Goal: Task Accomplishment & Management: Complete application form

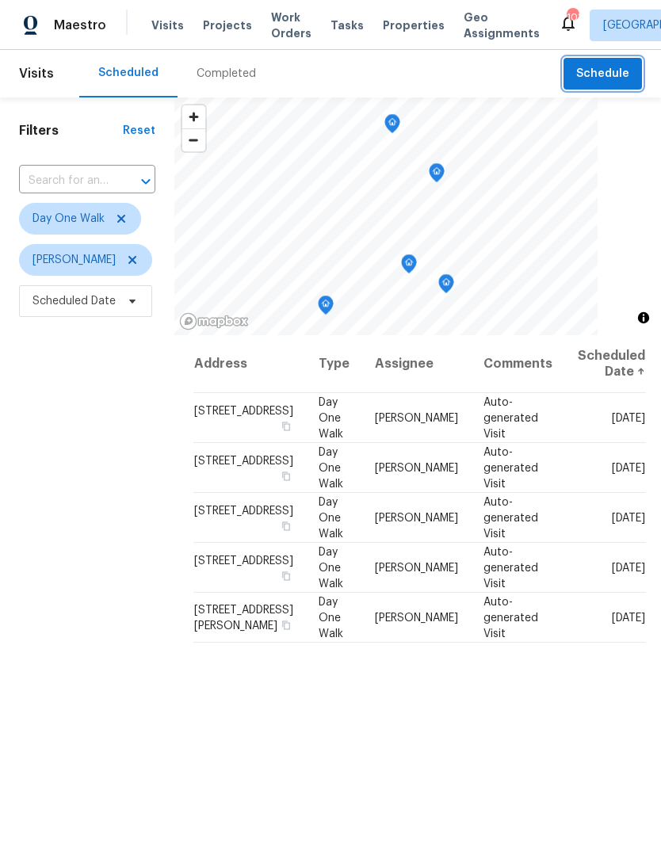
click at [623, 69] on span "Schedule" at bounding box center [602, 74] width 53 height 20
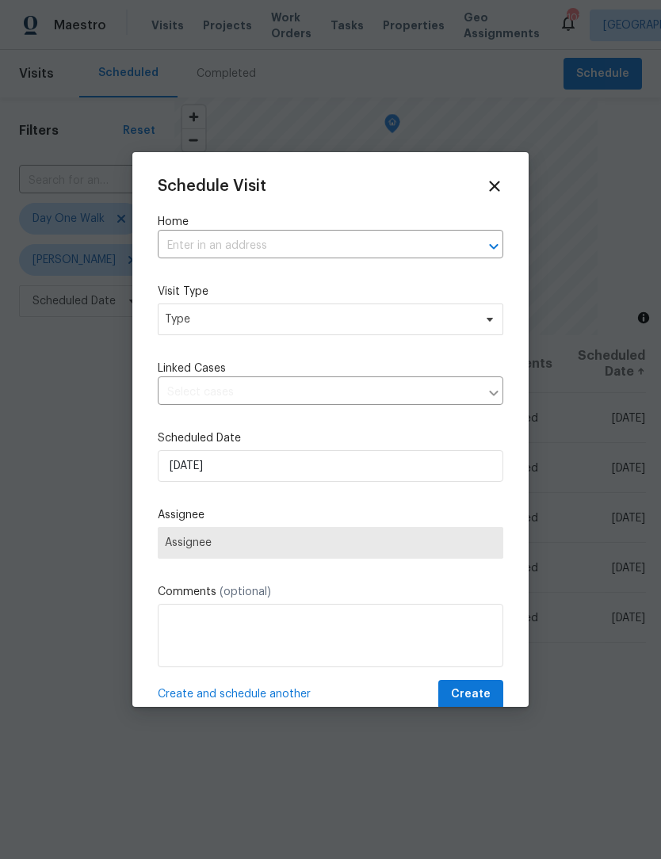
click at [346, 242] on input "text" at bounding box center [308, 246] width 301 height 25
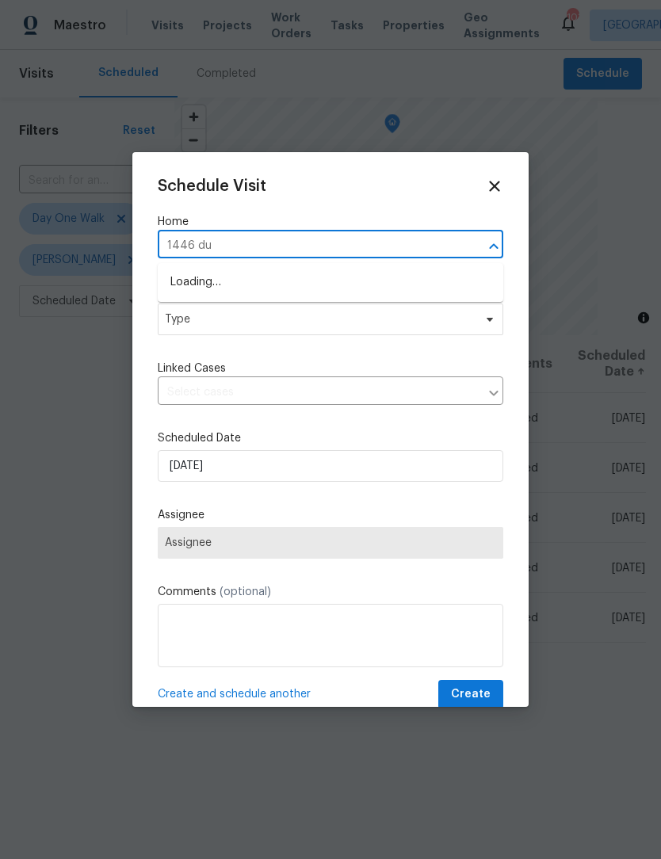
type input "1446 dun"
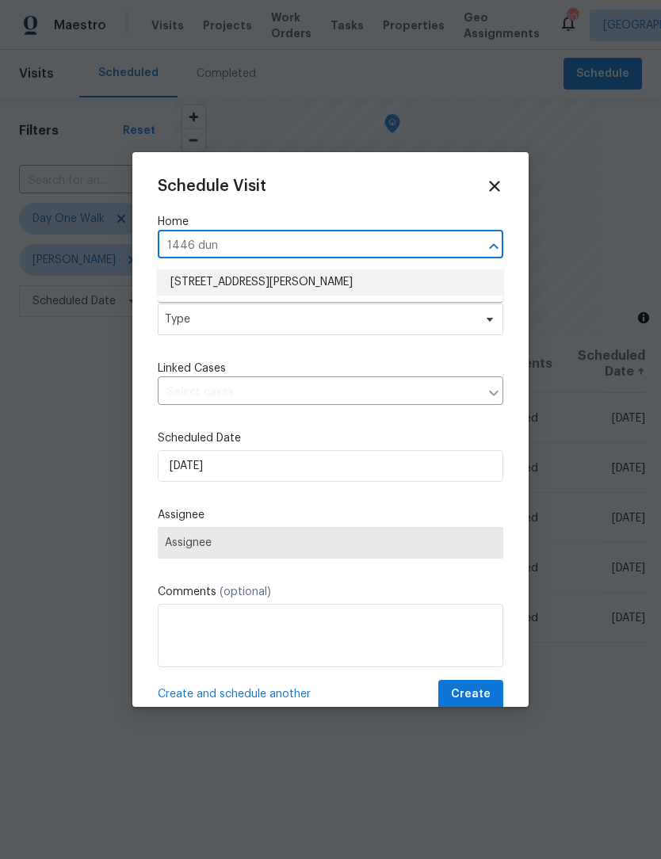
click at [437, 285] on li "[STREET_ADDRESS][PERSON_NAME]" at bounding box center [330, 282] width 345 height 26
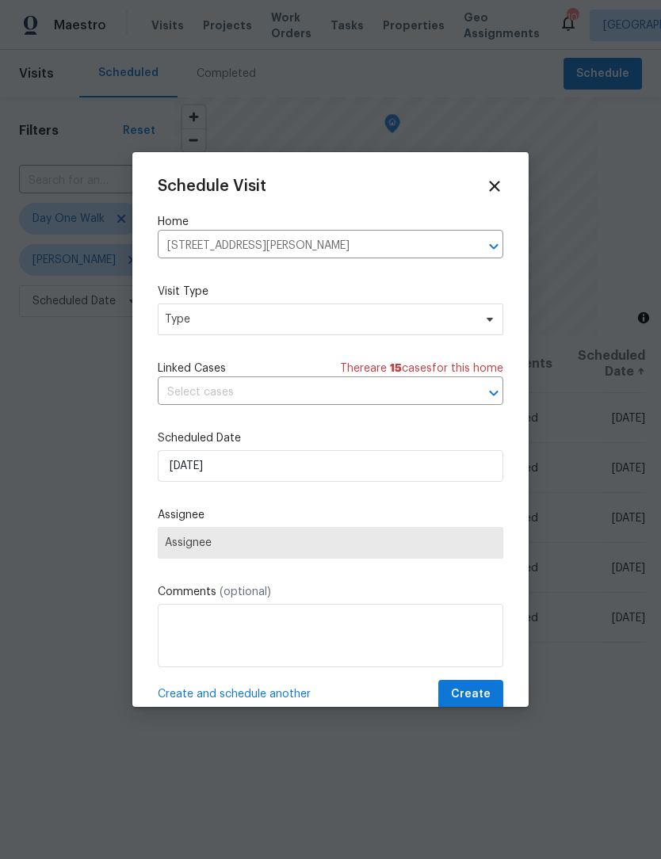
click at [467, 544] on span "Assignee" at bounding box center [330, 542] width 331 height 13
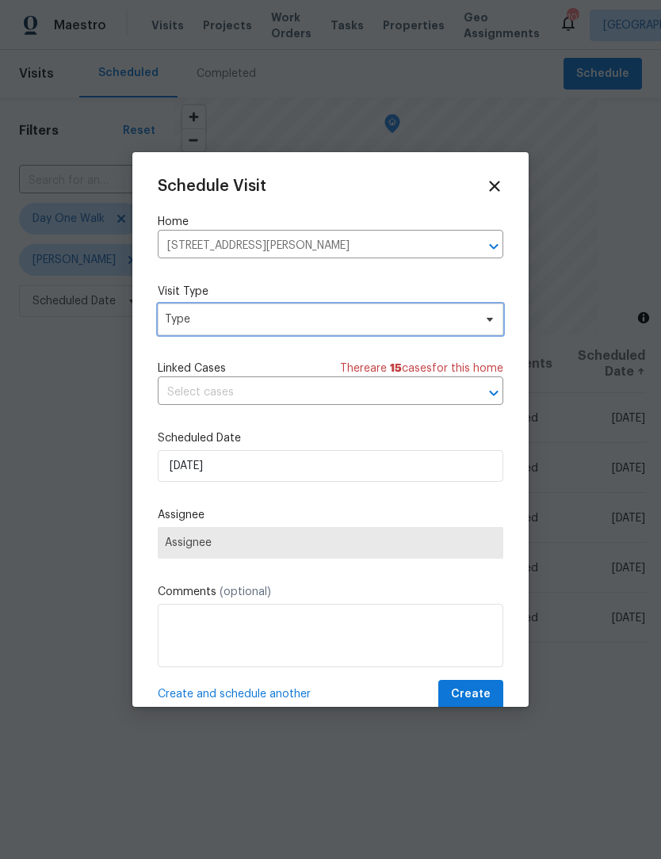
click at [493, 322] on icon at bounding box center [489, 319] width 13 height 13
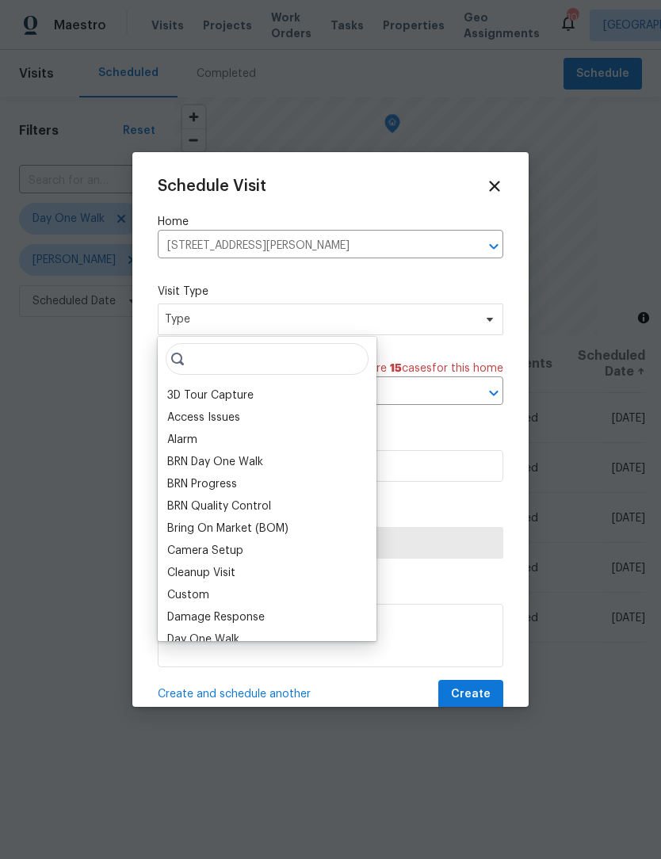
click at [266, 419] on div "Access Issues" at bounding box center [266, 417] width 209 height 22
click at [218, 413] on div "Access Issues" at bounding box center [203, 417] width 73 height 16
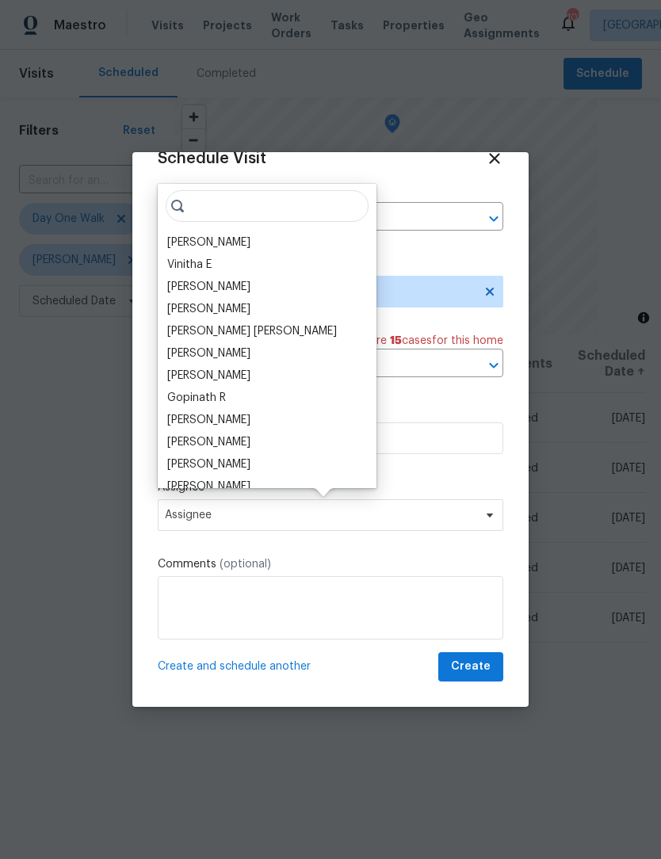
scroll to position [31, 0]
click at [261, 249] on div "[PERSON_NAME]" at bounding box center [266, 242] width 209 height 22
click at [203, 242] on div "[PERSON_NAME]" at bounding box center [208, 242] width 83 height 16
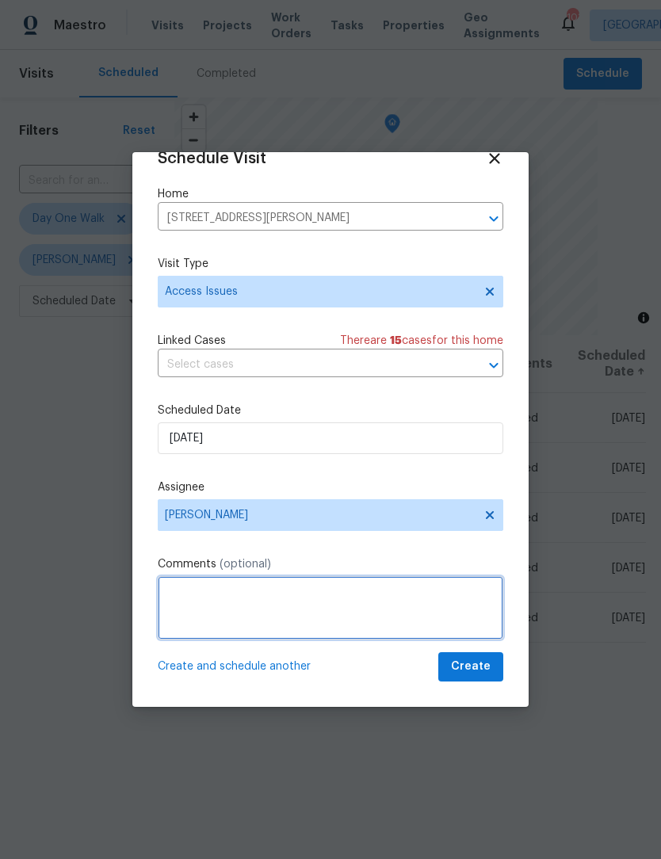
click at [356, 595] on textarea at bounding box center [330, 607] width 345 height 63
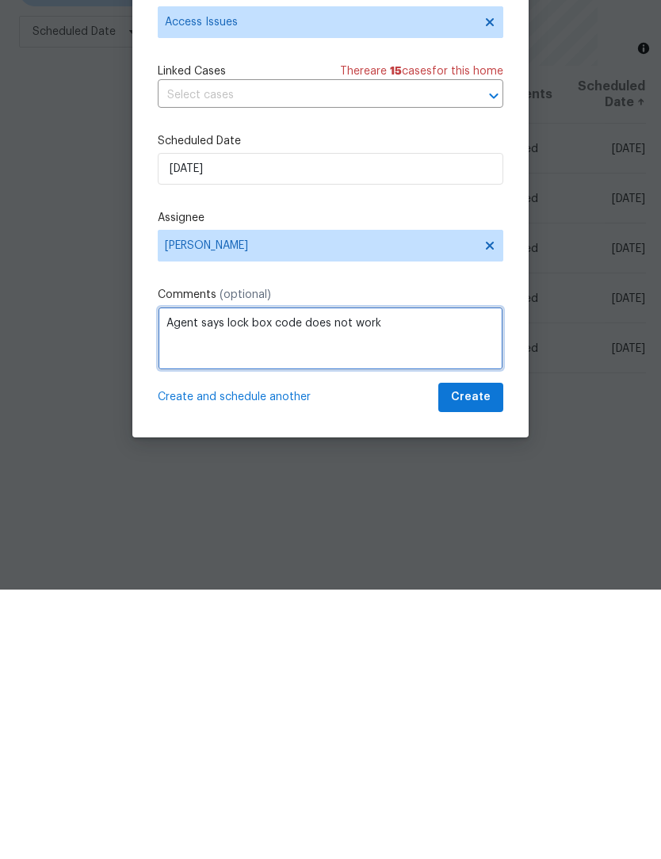
click at [212, 576] on textarea "Agent says lock box code does not work" at bounding box center [330, 607] width 345 height 63
click at [196, 576] on textarea "Agent says lock box code does not work" at bounding box center [330, 607] width 345 height 63
click at [429, 576] on textarea "[PERSON_NAME] says lock box code does not work" at bounding box center [330, 607] width 345 height 63
type textarea "[PERSON_NAME] says lock box code does not work . They could not access the comb…"
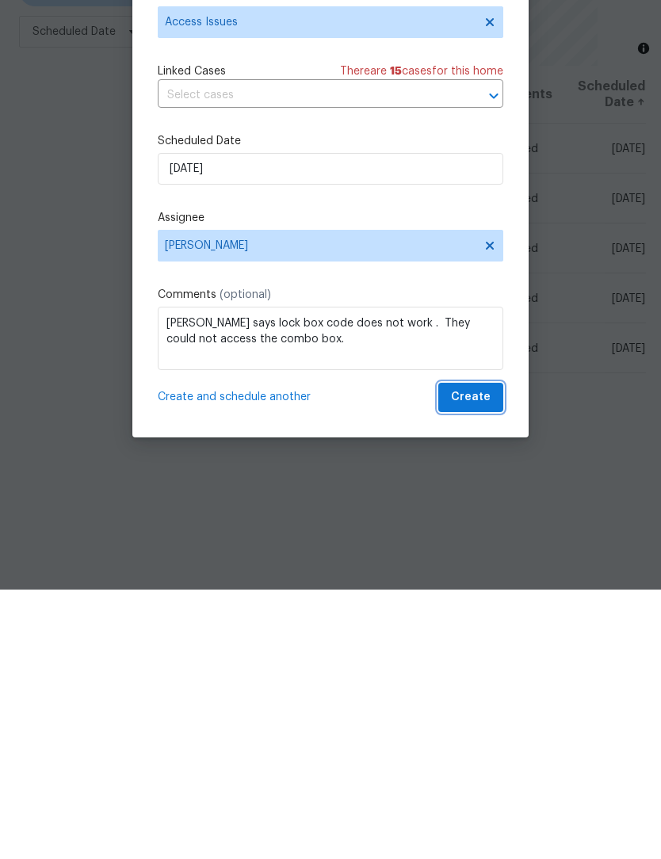
click at [484, 657] on span "Create" at bounding box center [471, 667] width 40 height 20
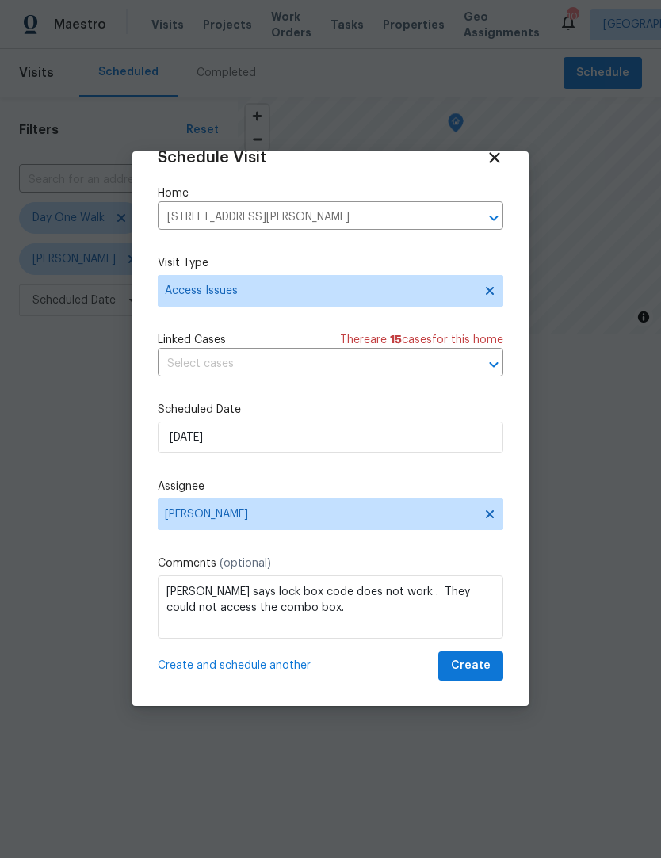
scroll to position [1, 0]
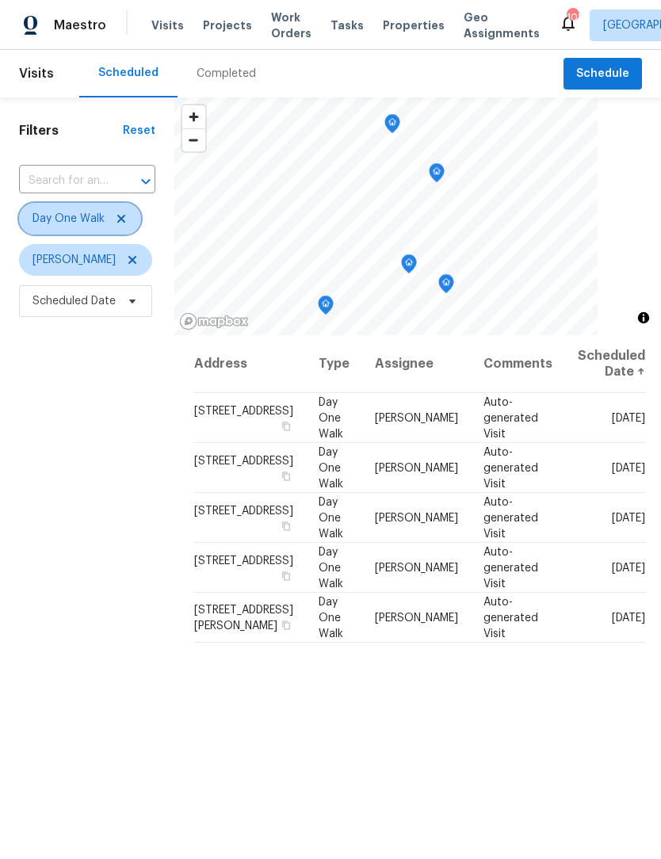
click at [127, 218] on icon at bounding box center [121, 218] width 13 height 13
